Goal: Task Accomplishment & Management: Manage account settings

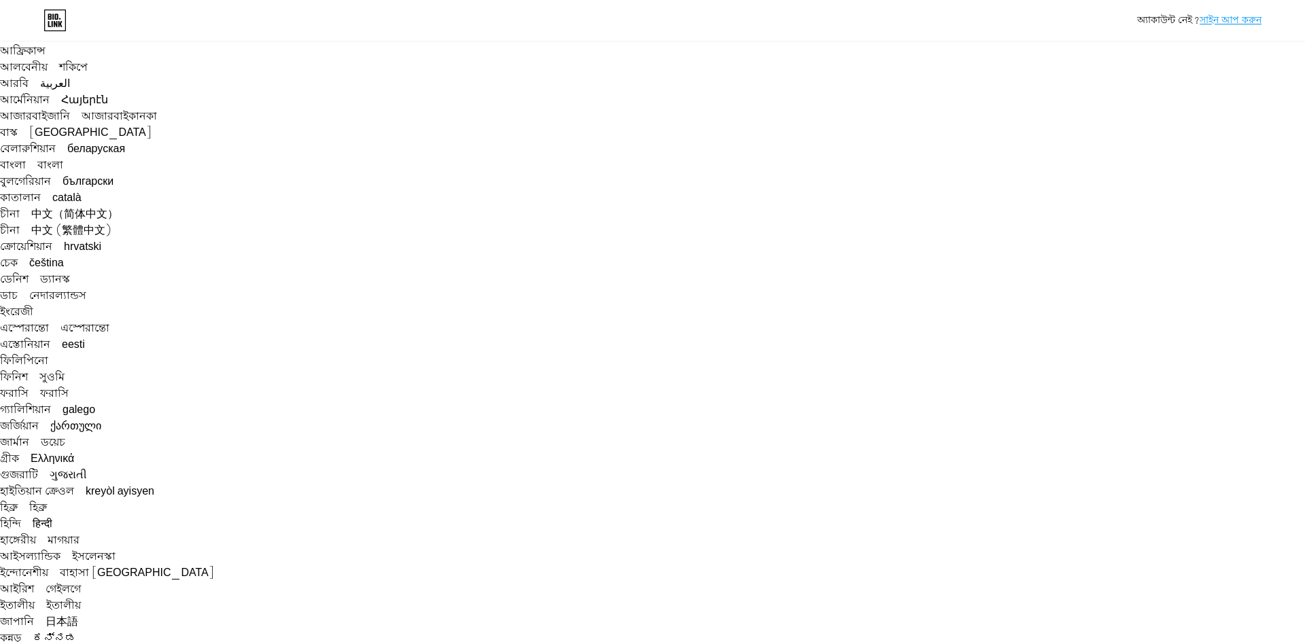
type input "[EMAIL_ADDRESS][DOMAIN_NAME]"
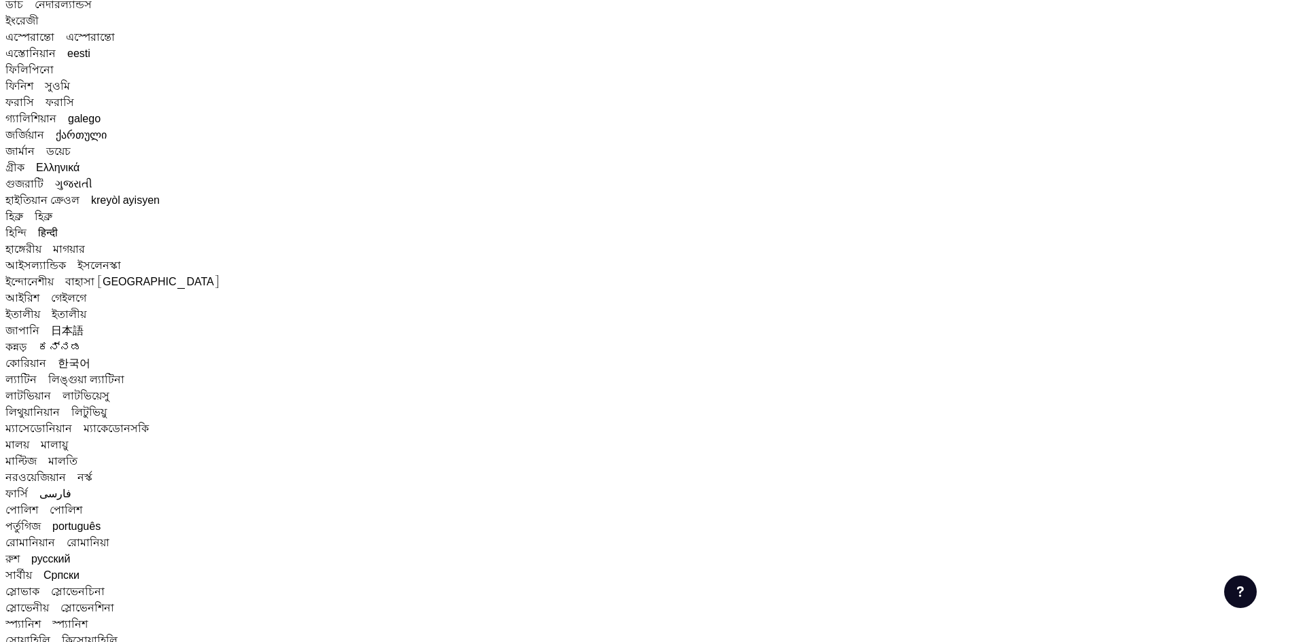
scroll to position [340, 0]
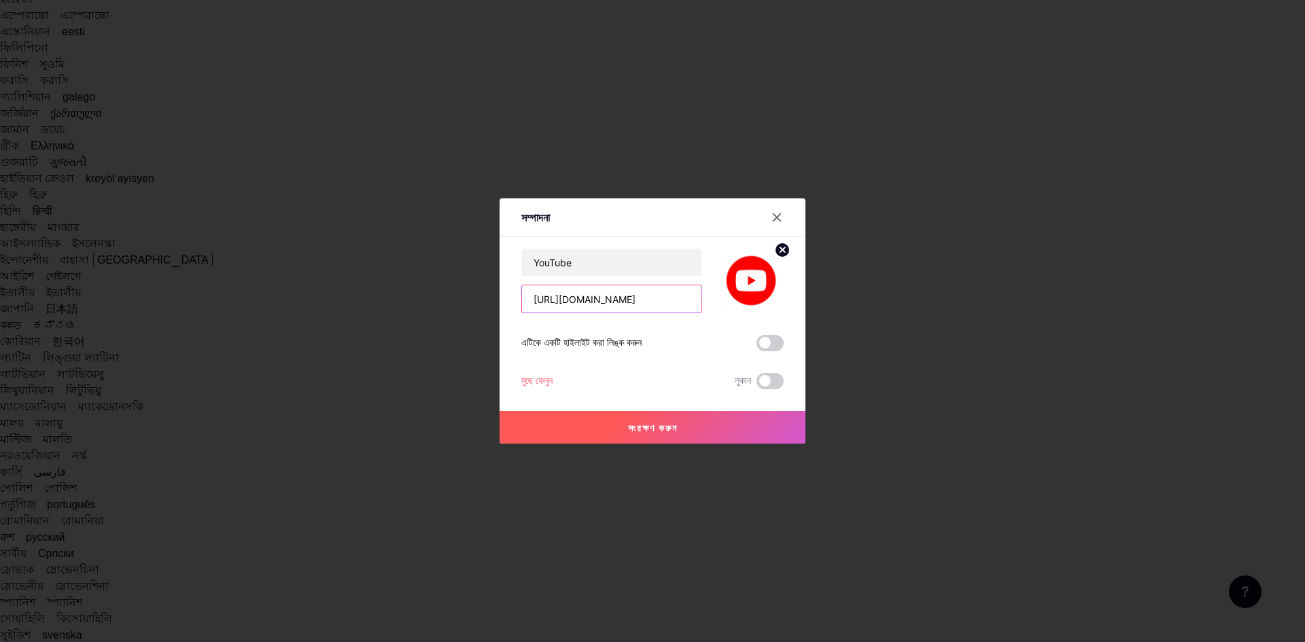
click at [570, 294] on input "[URL][DOMAIN_NAME]" at bounding box center [611, 298] width 179 height 27
paste input "freelancingwithrubelhossain"
type input "[URL][DOMAIN_NAME]"
click at [664, 428] on font "সংরক্ষণ করুন" at bounding box center [653, 428] width 50 height 12
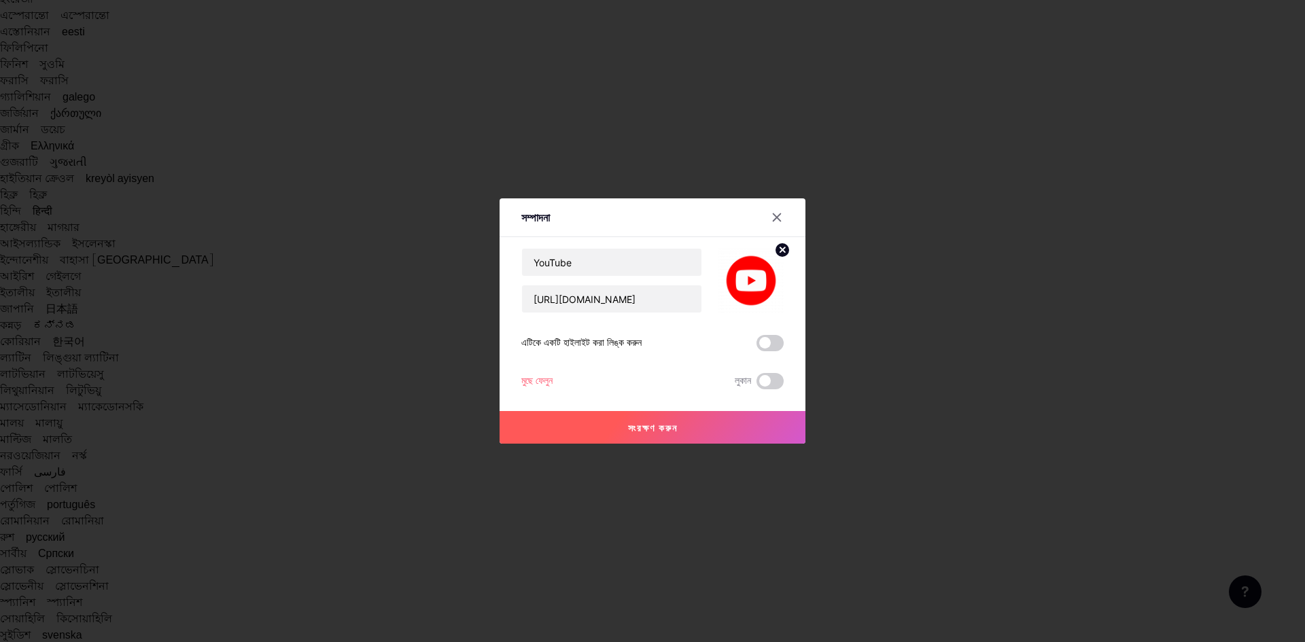
scroll to position [0, 0]
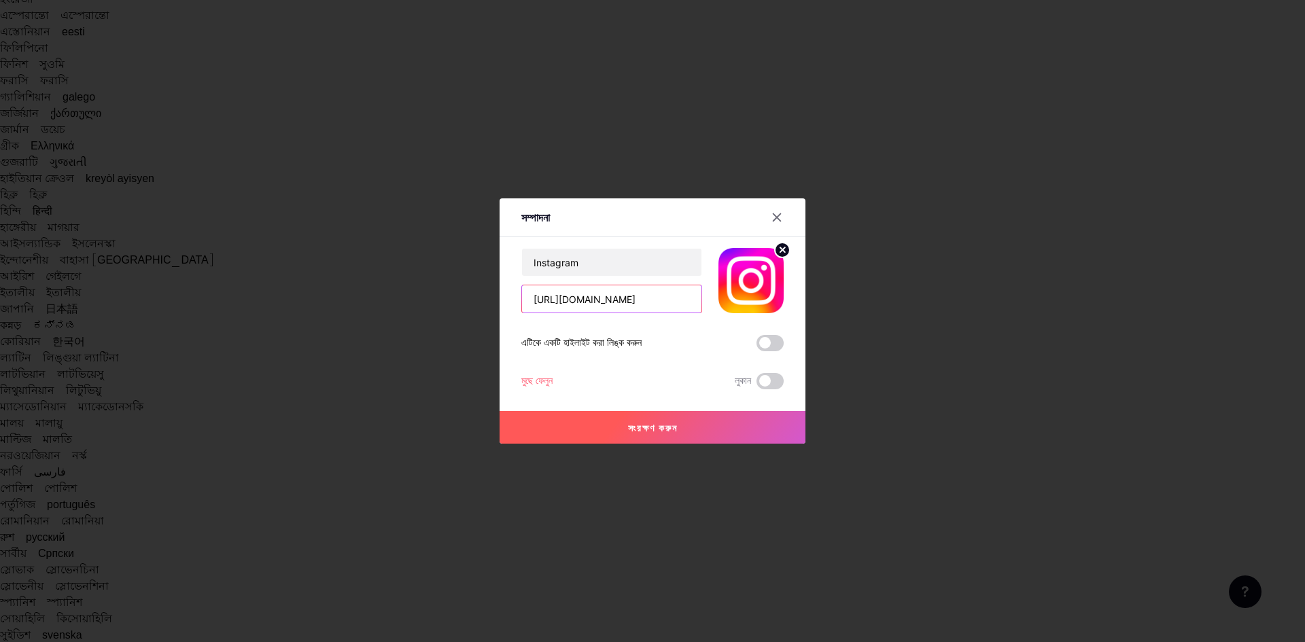
click at [568, 302] on input "[URL][DOMAIN_NAME]" at bounding box center [611, 298] width 179 height 27
click at [636, 432] on font "সংরক্ষণ করুন" at bounding box center [653, 428] width 50 height 12
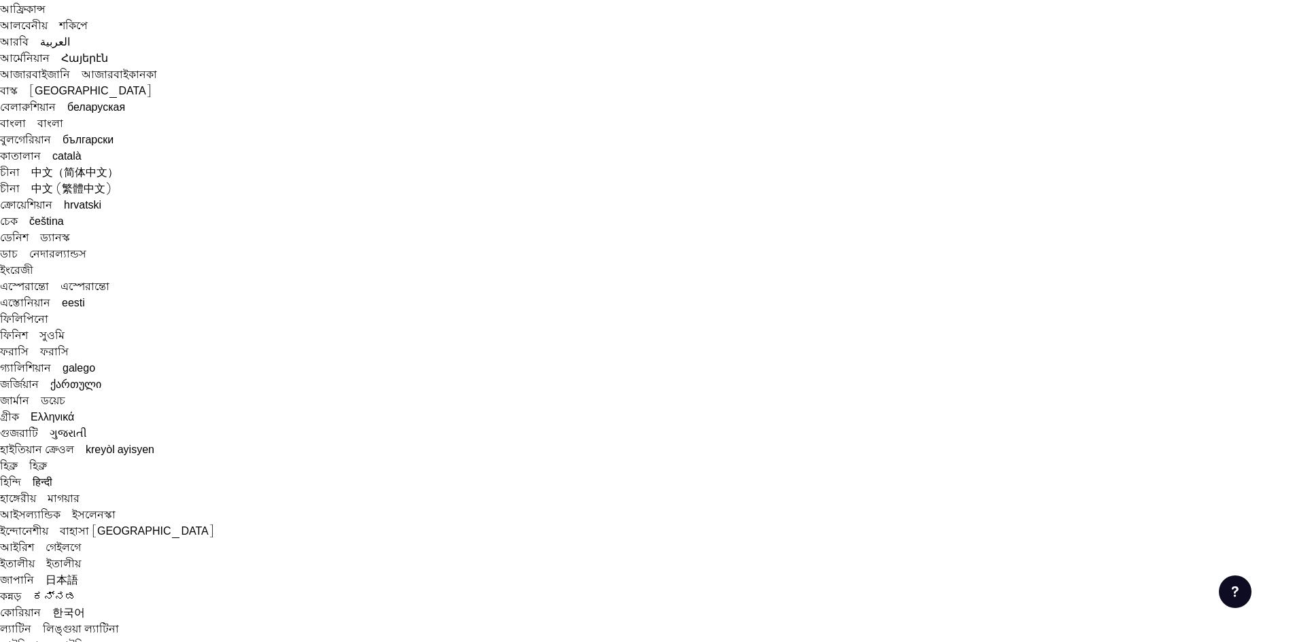
scroll to position [68, 0]
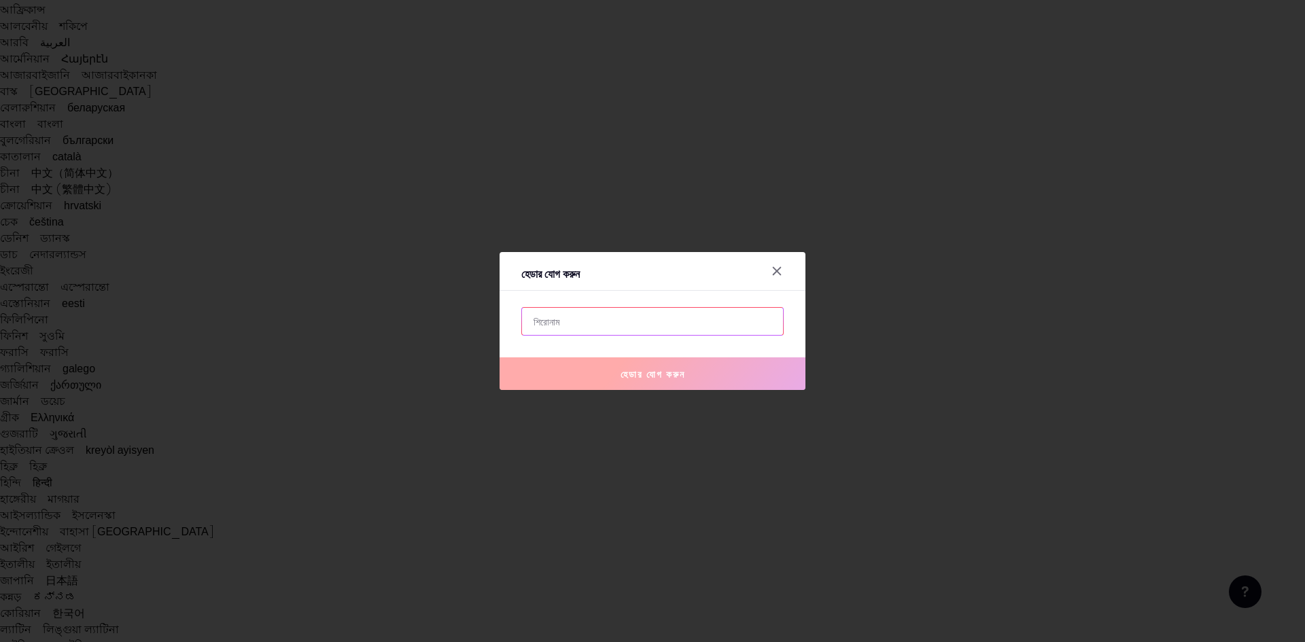
click at [561, 324] on input "text" at bounding box center [652, 321] width 261 height 27
click at [1081, 137] on div at bounding box center [652, 321] width 1305 height 642
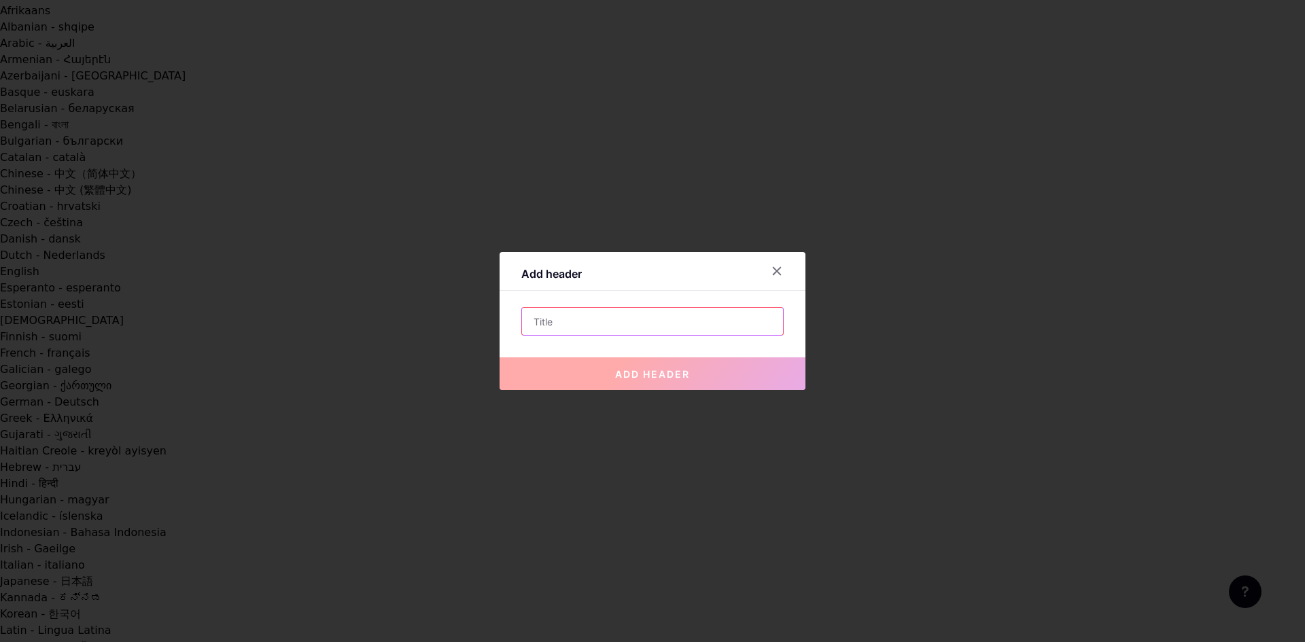
click at [533, 325] on input "text" at bounding box center [652, 321] width 261 height 27
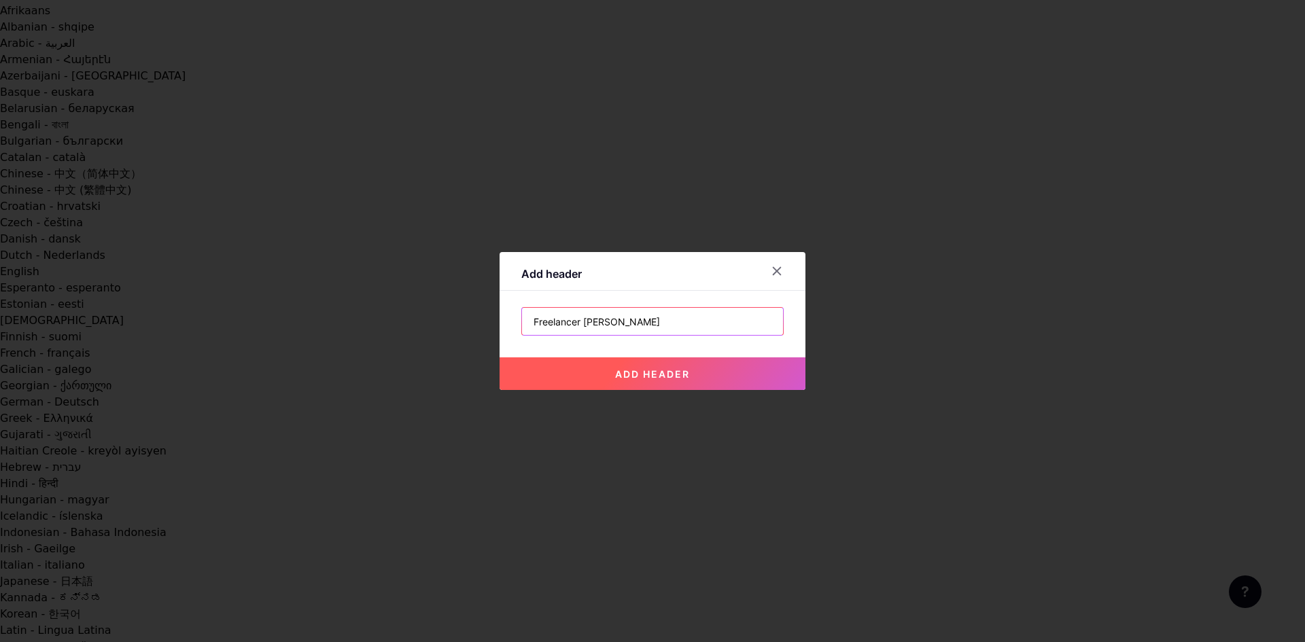
type input "Freelancer [PERSON_NAME]"
click at [682, 365] on button "add header" at bounding box center [653, 374] width 306 height 33
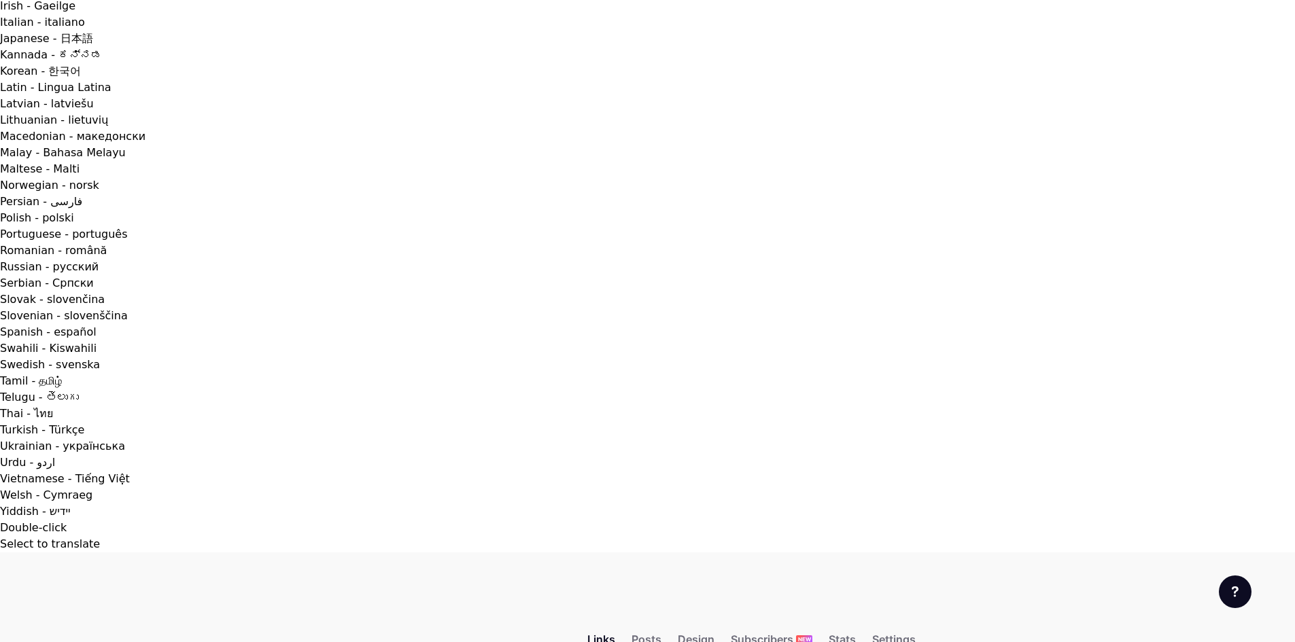
scroll to position [612, 0]
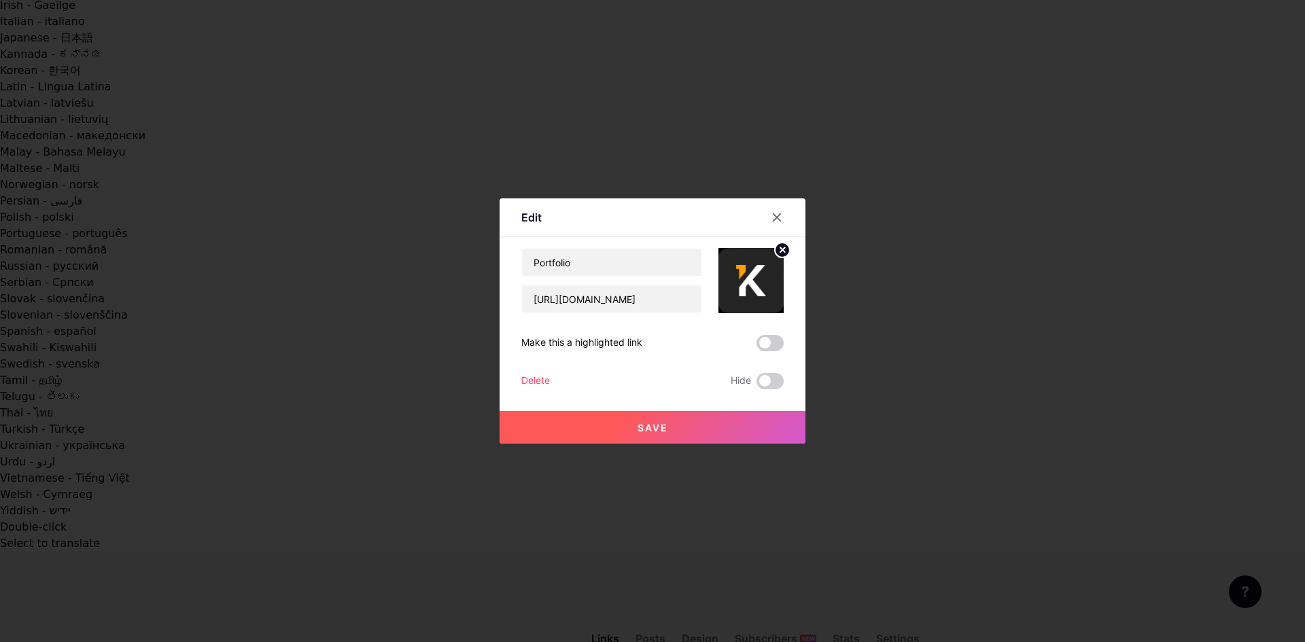
click at [534, 382] on div "Delete" at bounding box center [535, 381] width 29 height 16
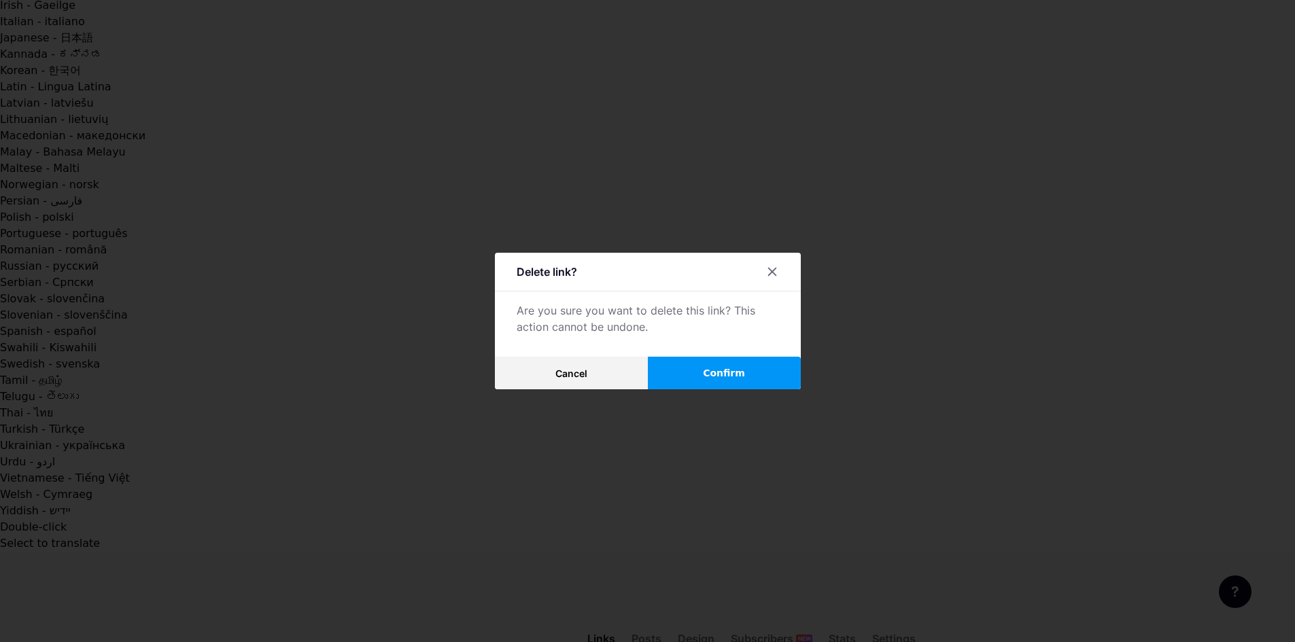
click at [723, 375] on span "Confirm" at bounding box center [724, 373] width 42 height 14
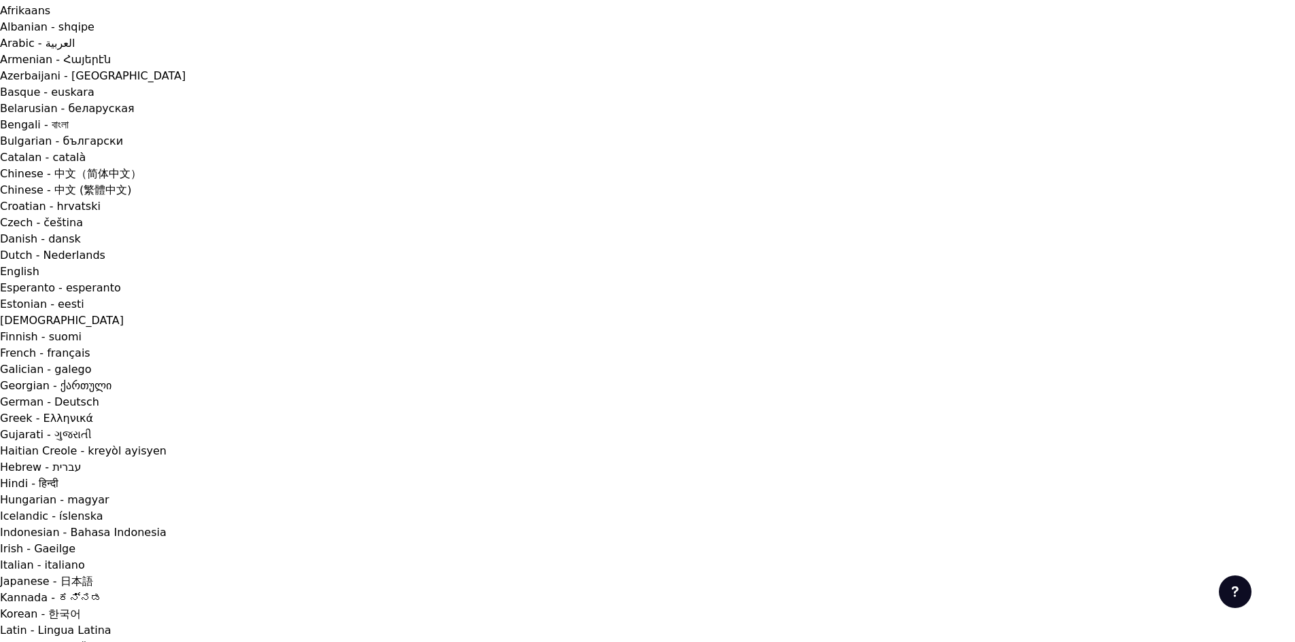
scroll to position [0, 0]
